Goal: Navigation & Orientation: Find specific page/section

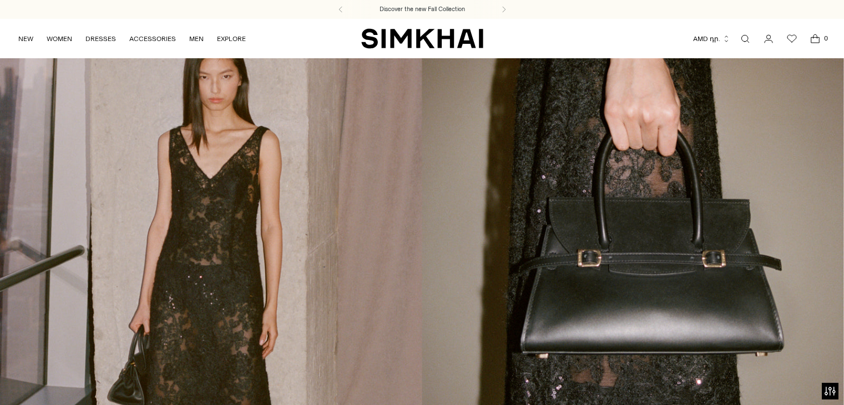
click at [17, 42] on div "NEW WOMEN New Arrivals Shop All Spring 2026 Preorder Fall 2025 Best Sellers Exc…" at bounding box center [422, 38] width 844 height 39
click at [23, 39] on link "NEW" at bounding box center [25, 39] width 15 height 24
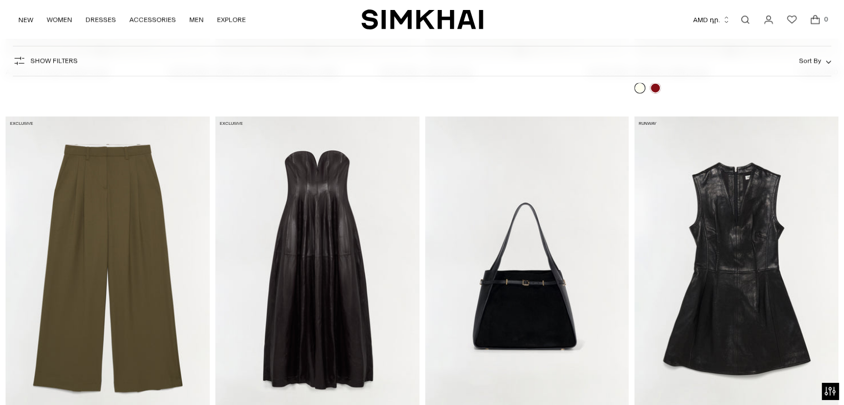
scroll to position [2934, 0]
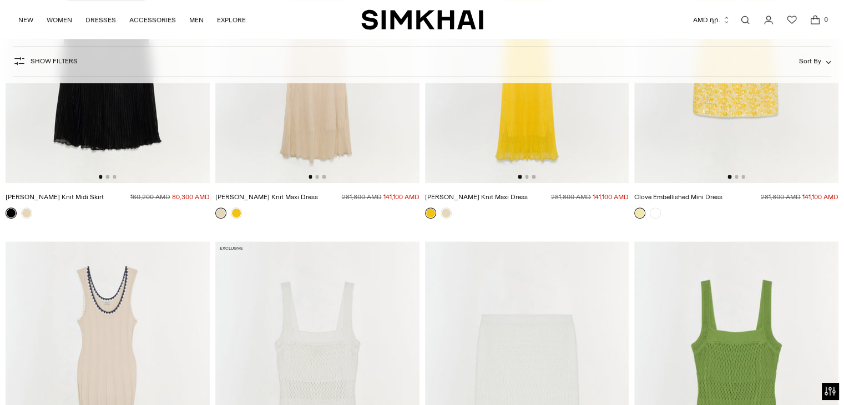
scroll to position [17982, 0]
